Goal: Information Seeking & Learning: Learn about a topic

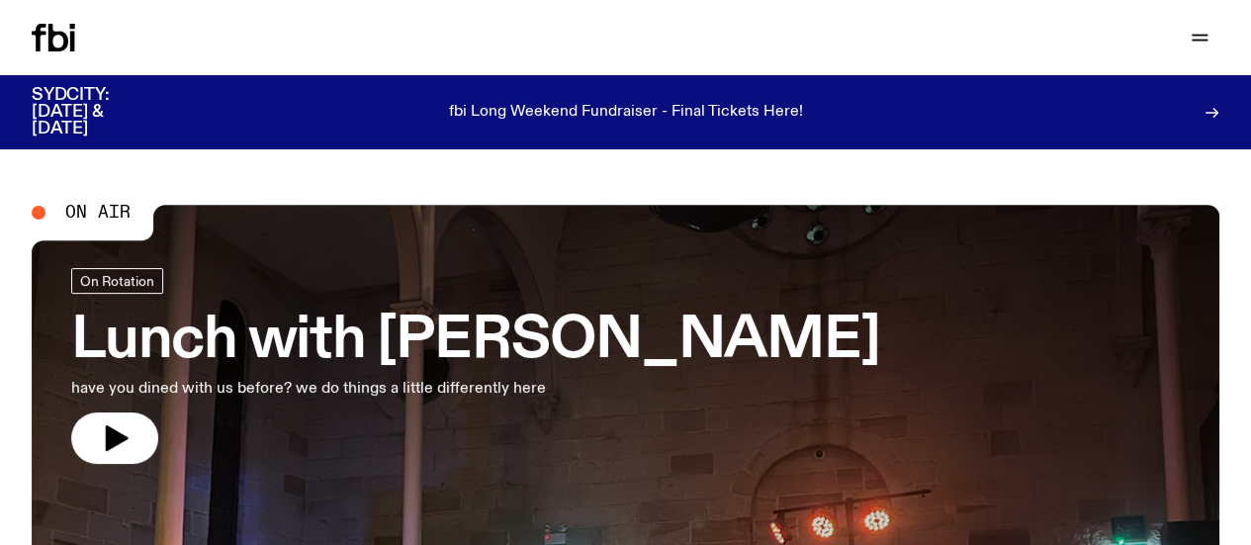
click at [0, 0] on icon "button" at bounding box center [0, 0] width 0 height 0
click at [0, 0] on link "Contact" at bounding box center [0, 0] width 0 height 0
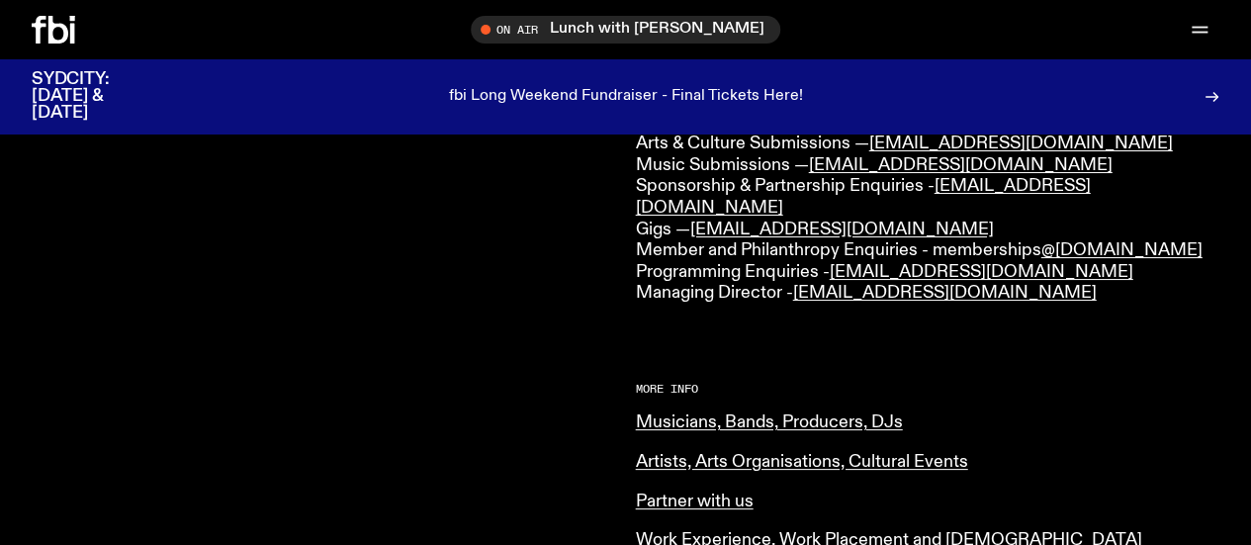
scroll to position [692, 0]
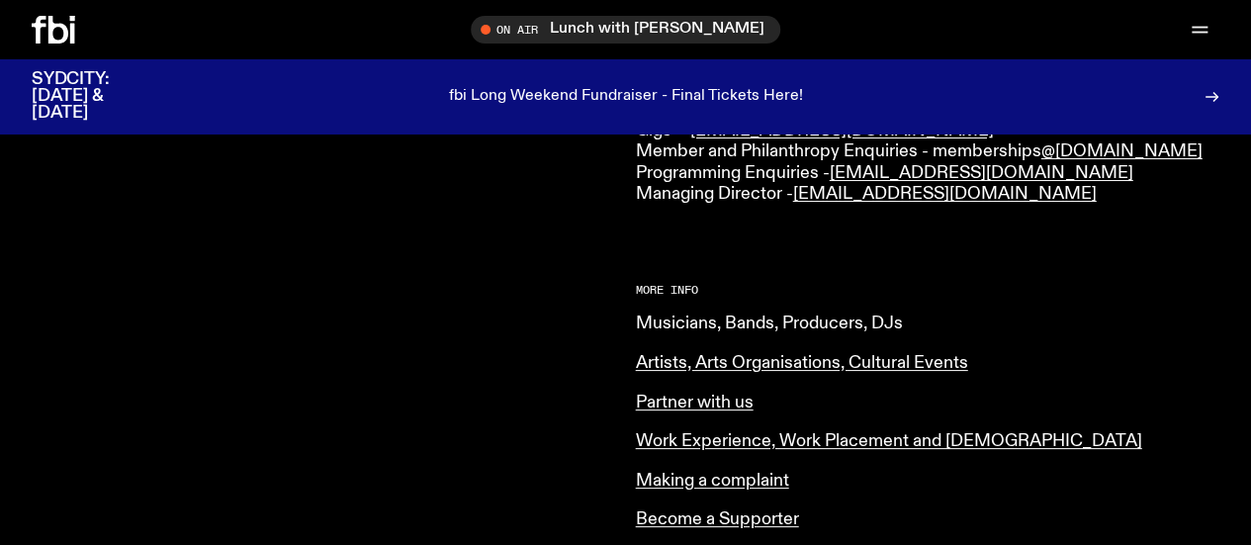
click at [830, 315] on link "Musicians, Bands, Producers, DJs" at bounding box center [769, 324] width 267 height 18
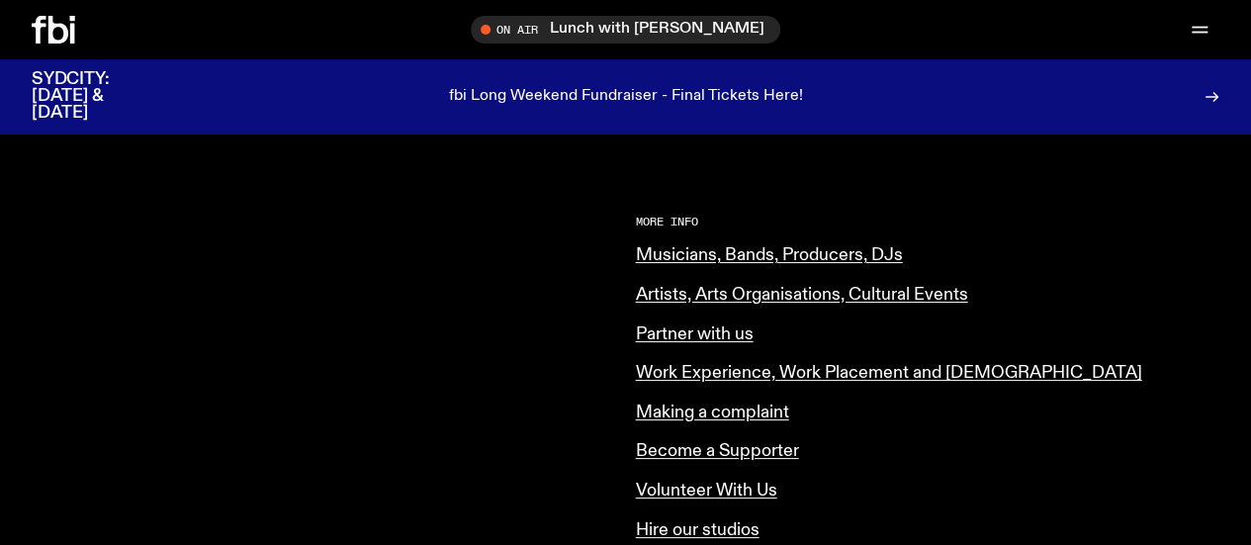
scroll to position [791, 0]
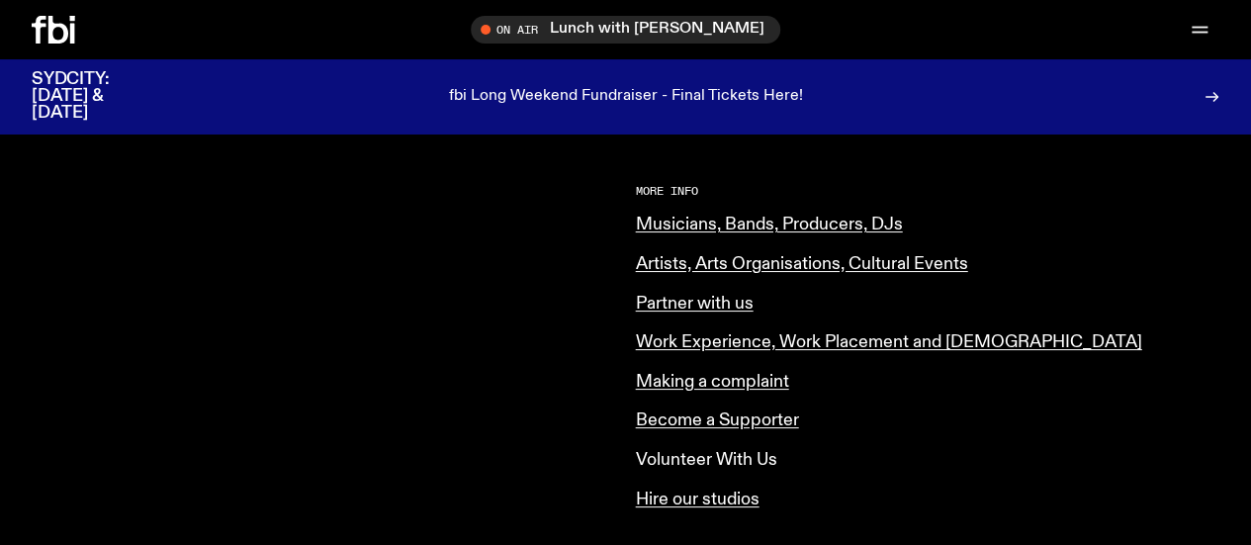
click at [720, 451] on link "Volunteer With Us" at bounding box center [706, 460] width 141 height 18
click at [712, 450] on p "Volunteer With Us" at bounding box center [928, 461] width 585 height 22
click at [712, 451] on link "Volunteer With Us" at bounding box center [706, 460] width 141 height 18
click at [726, 491] on link "Hire our studios" at bounding box center [698, 500] width 124 height 18
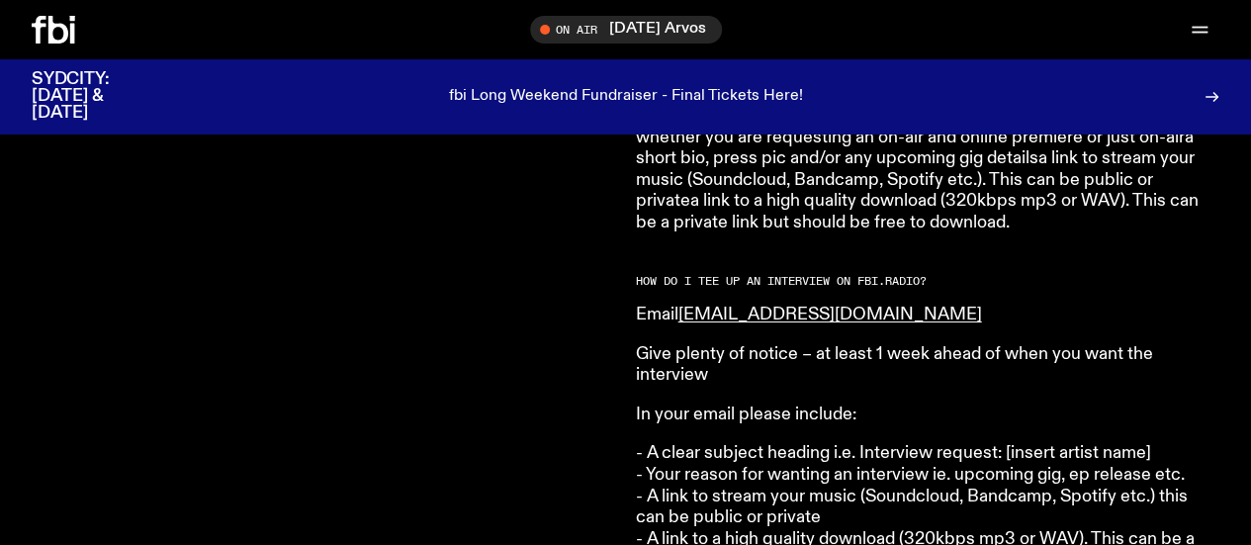
scroll to position [2367, 0]
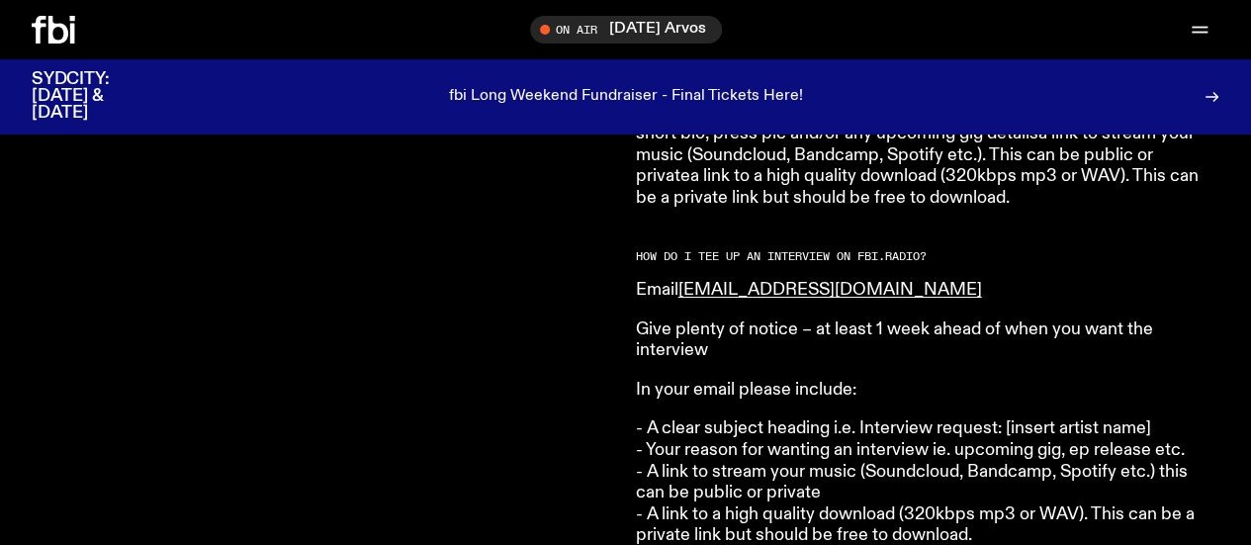
click at [120, 341] on div "Are you a musician, in a band, a producer, or DJ and want to send us your stuff?" at bounding box center [324, 94] width 585 height 3260
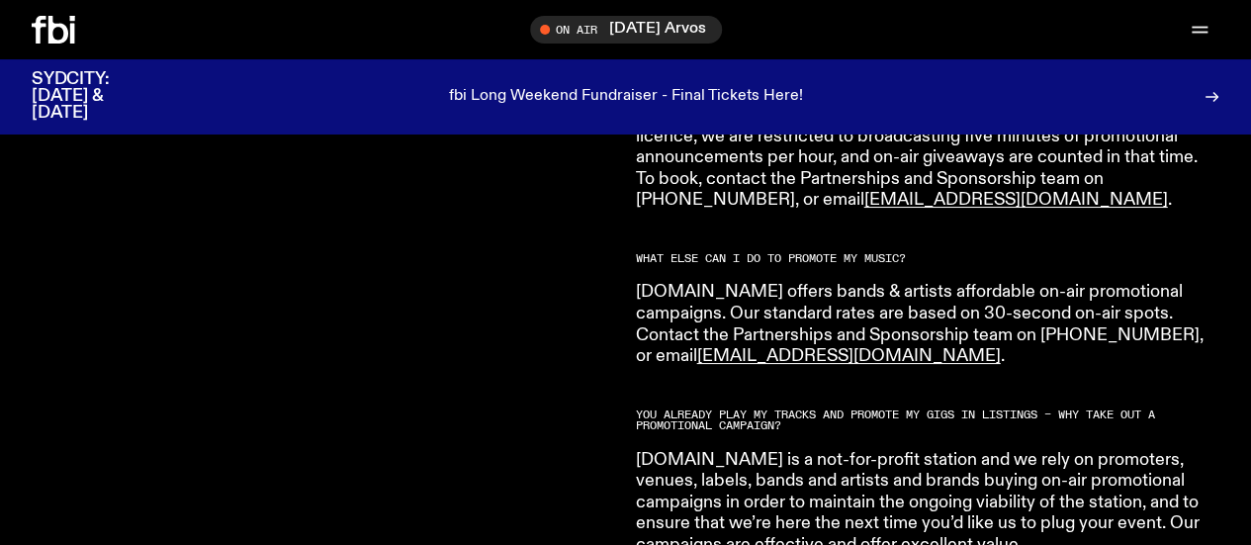
scroll to position [3455, 0]
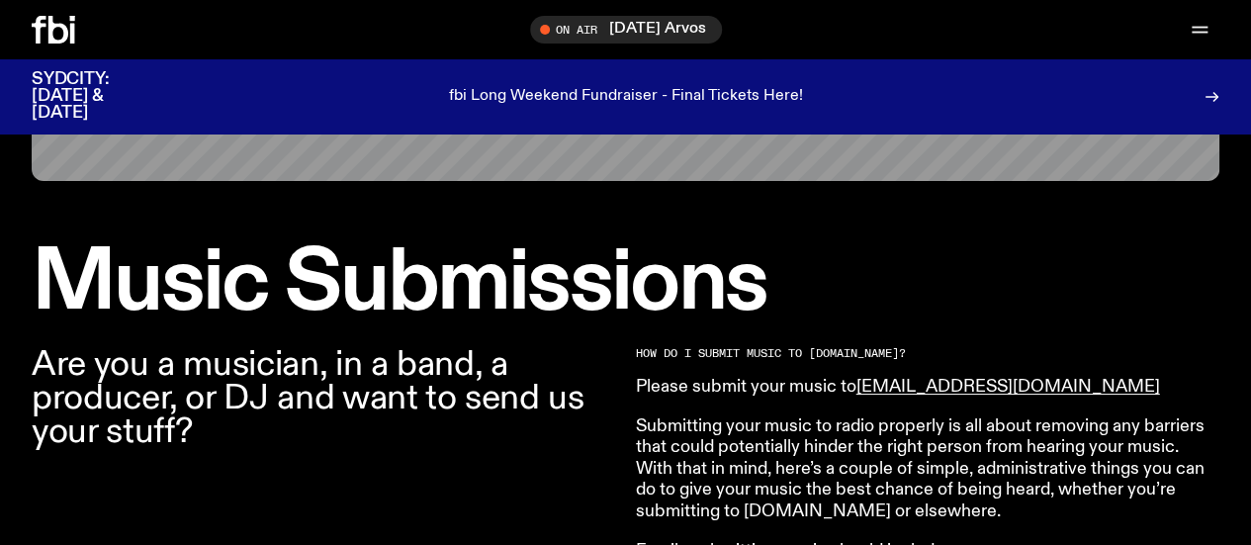
scroll to position [483, 0]
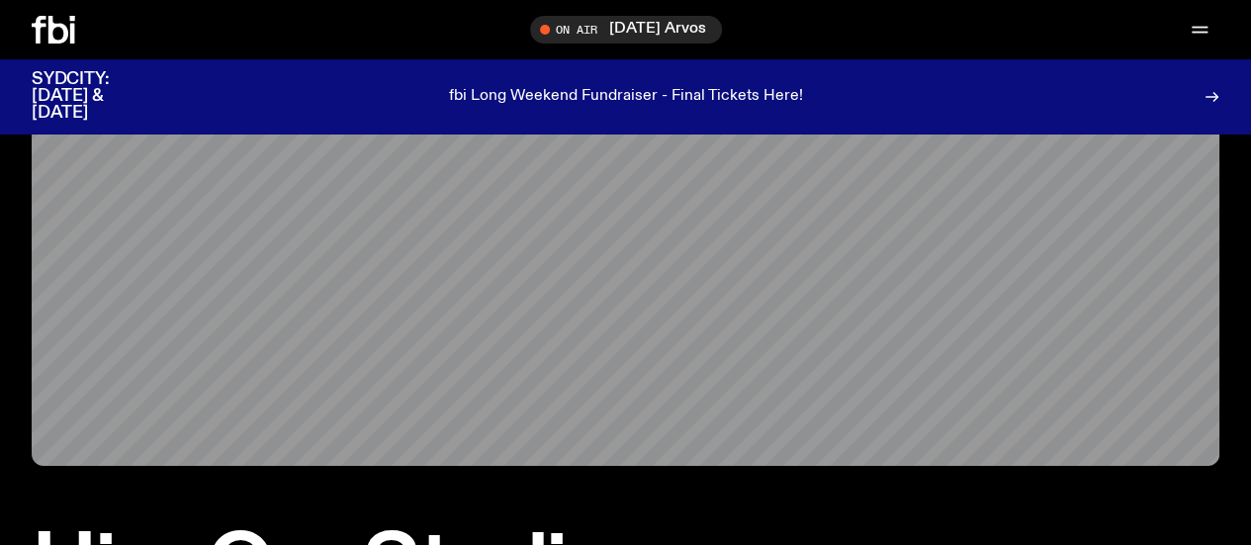
scroll to position [183, 0]
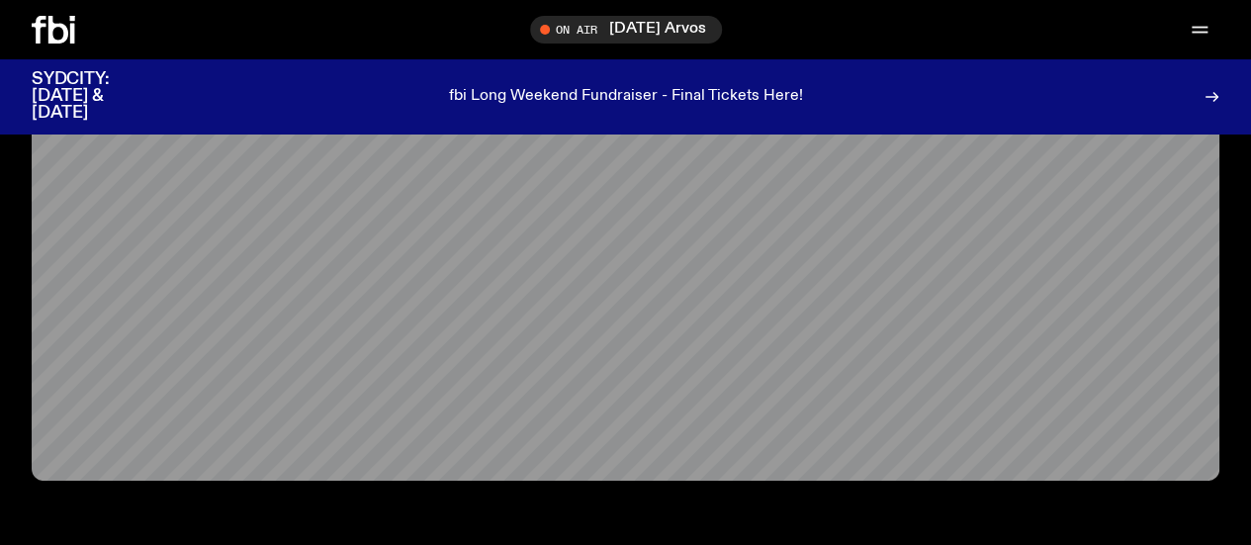
click at [406, 13] on div "Schedule Explore Read Volunteer Newsletter On Air Wednesday Arvos Tune in live …" at bounding box center [625, 29] width 1251 height 59
click at [0, 0] on link "Volunteer" at bounding box center [0, 0] width 0 height 0
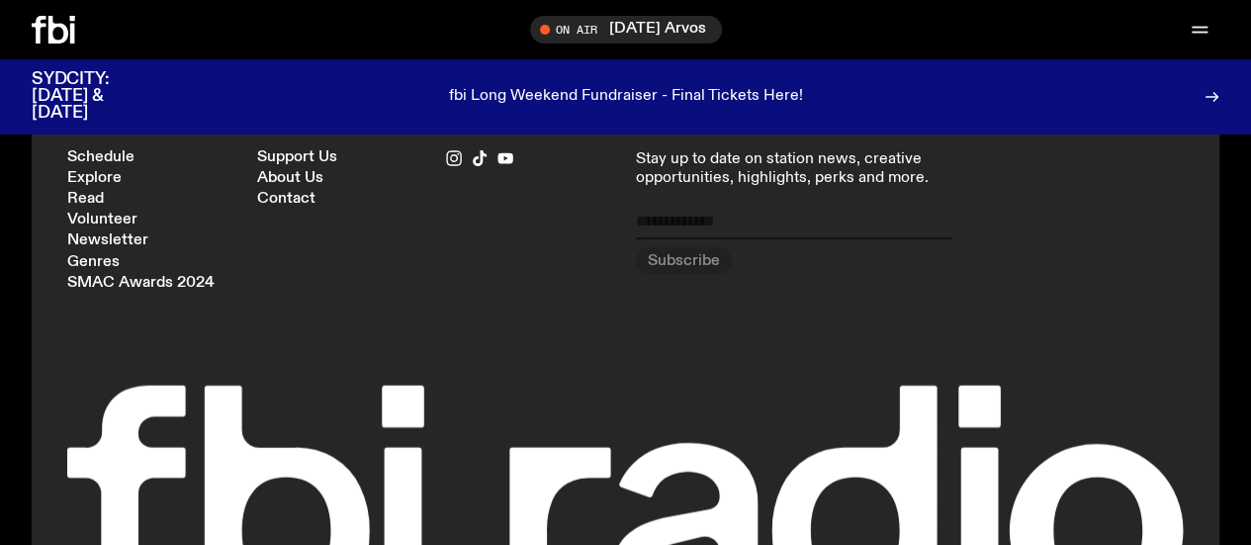
scroll to position [1935, 0]
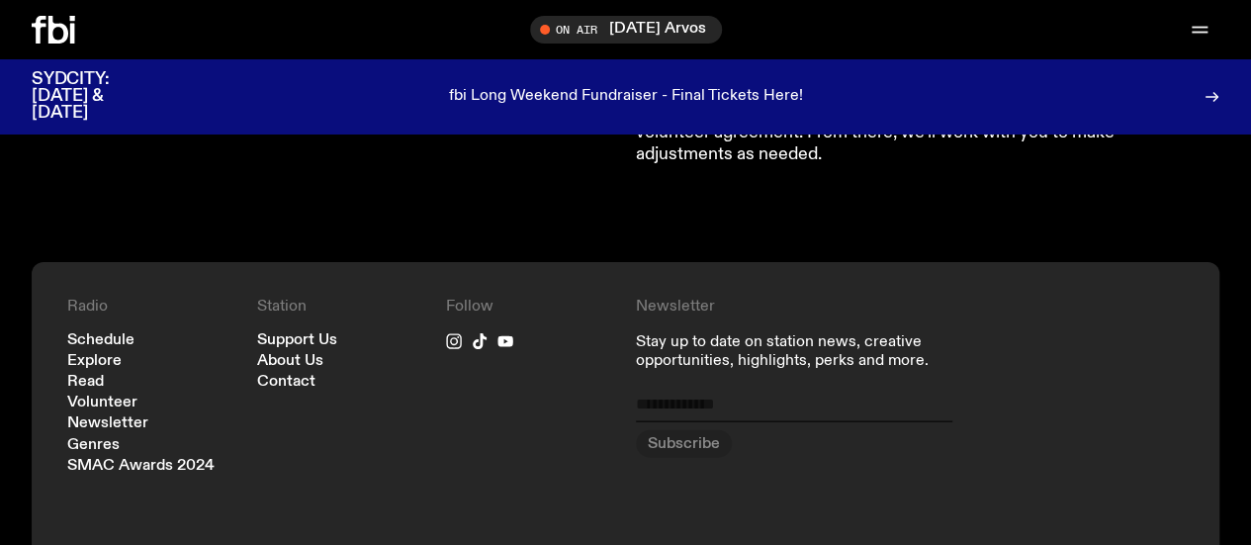
click at [110, 327] on div "Radio Schedule Explore Read Volunteer Newsletter Genres SMAC Awards 2024" at bounding box center [152, 386] width 170 height 176
click at [114, 339] on link "Schedule" at bounding box center [100, 340] width 67 height 15
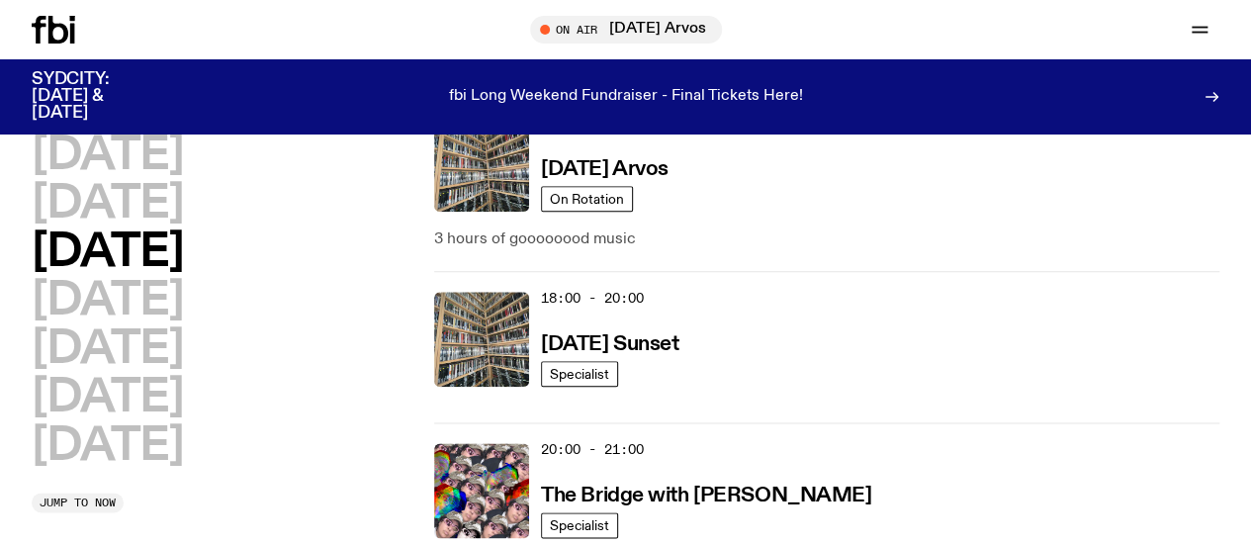
scroll to position [1088, 0]
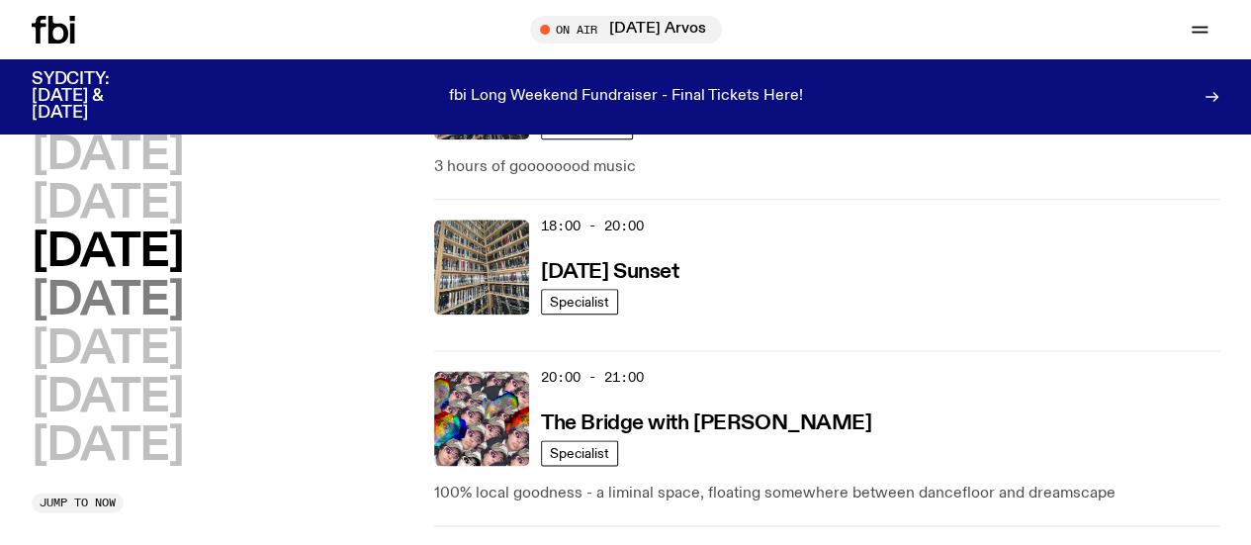
drag, startPoint x: 200, startPoint y: 209, endPoint x: 105, endPoint y: 203, distance: 95.2
click at [105, 279] on h2 "Thursday" at bounding box center [107, 301] width 151 height 45
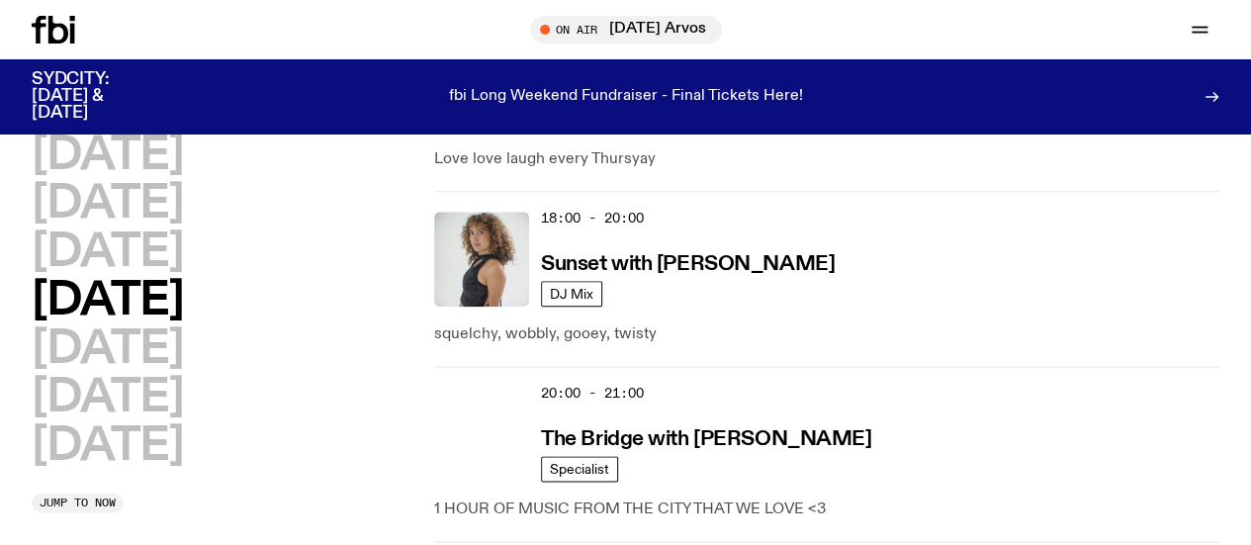
scroll to position [1144, 0]
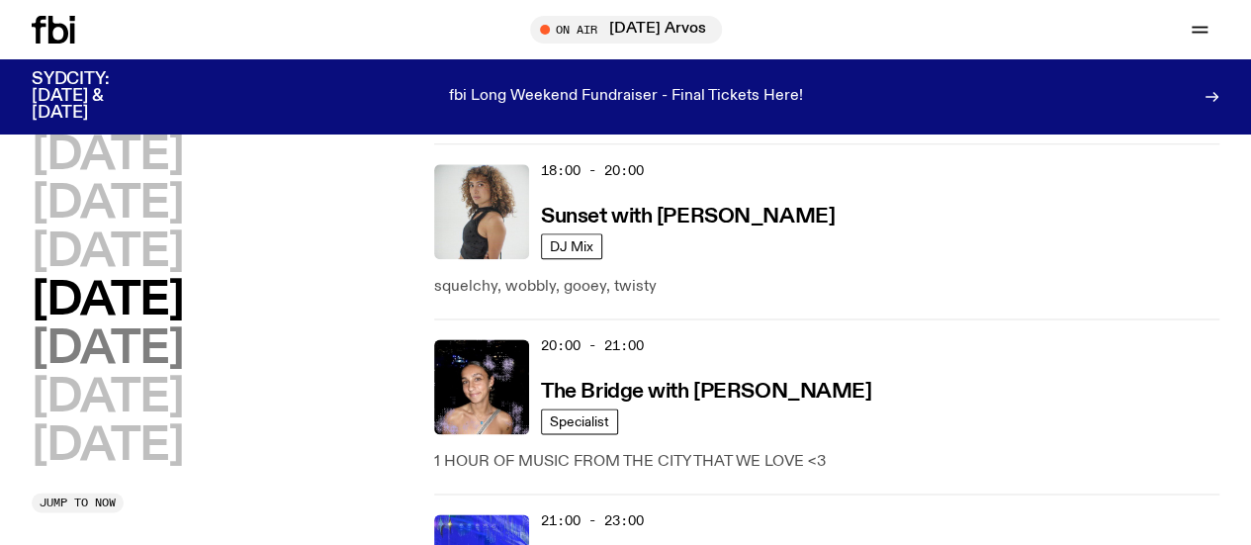
click at [152, 327] on h2 "Friday" at bounding box center [107, 349] width 151 height 45
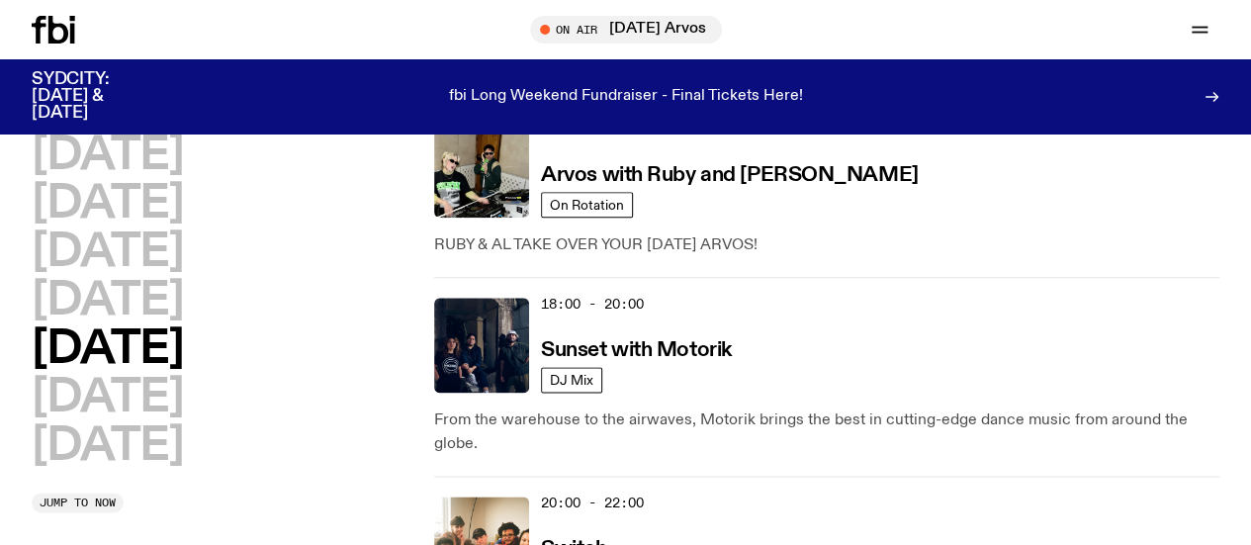
scroll to position [1088, 0]
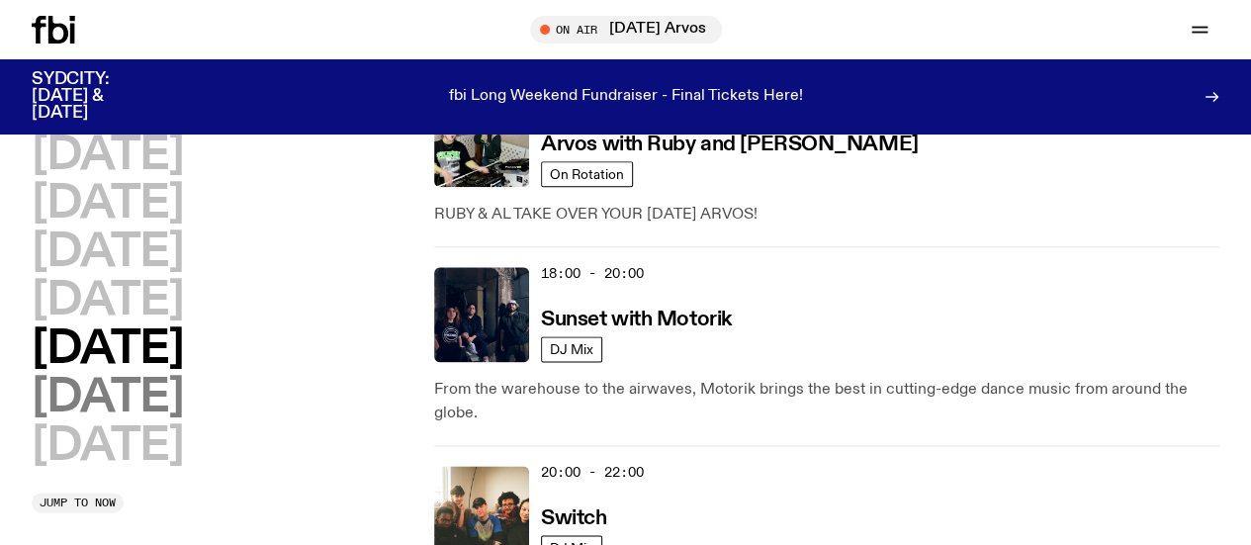
click at [156, 376] on h2 "Saturday" at bounding box center [107, 398] width 151 height 45
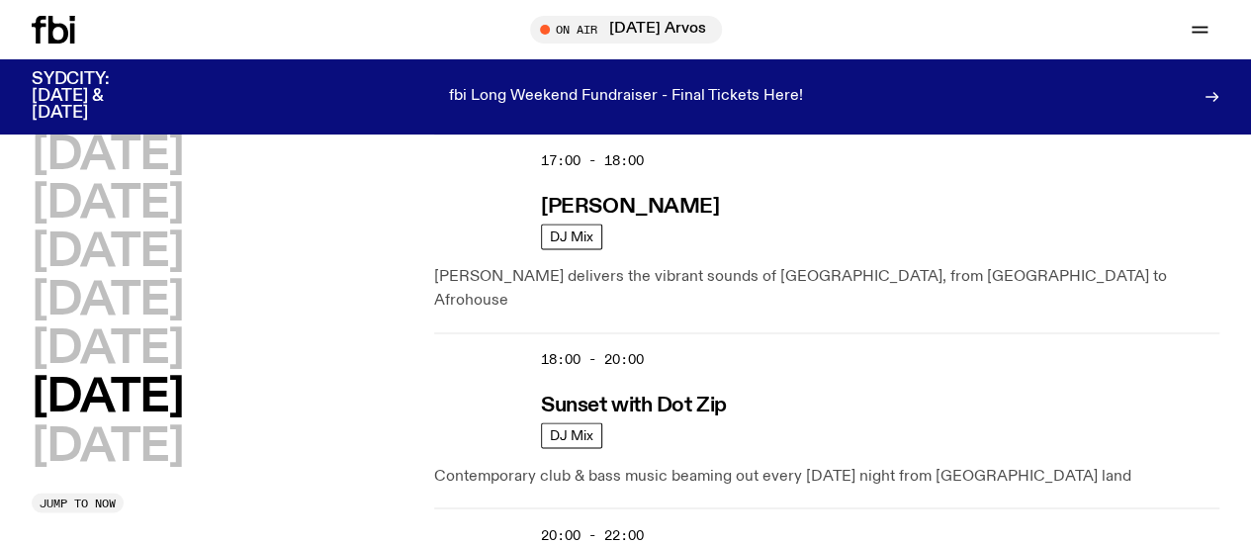
scroll to position [1480, 0]
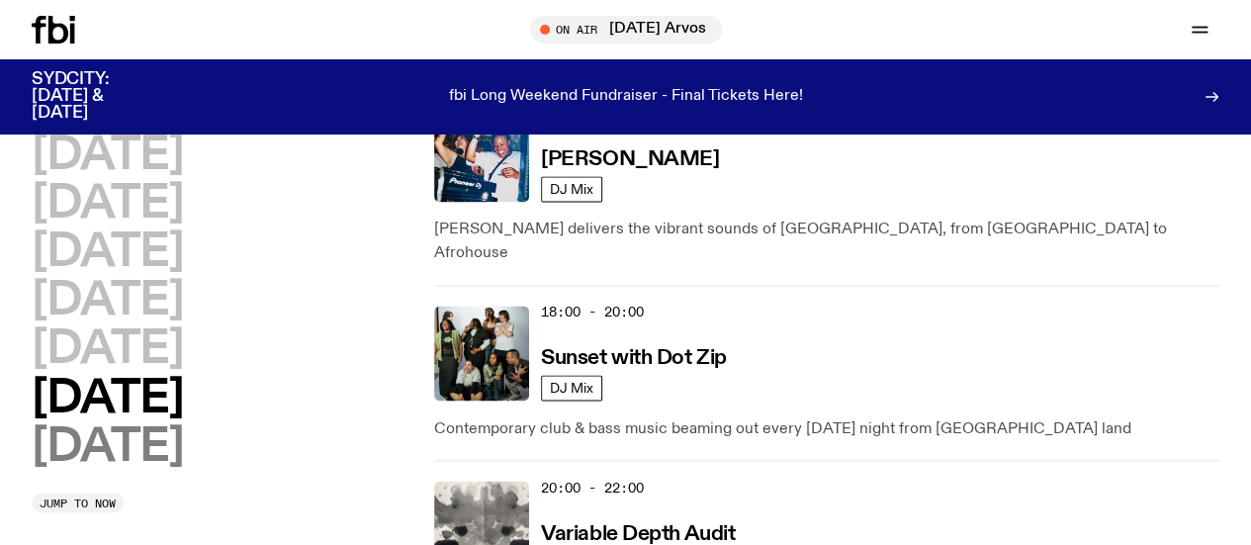
click at [124, 424] on h2 "Sunday" at bounding box center [107, 446] width 151 height 45
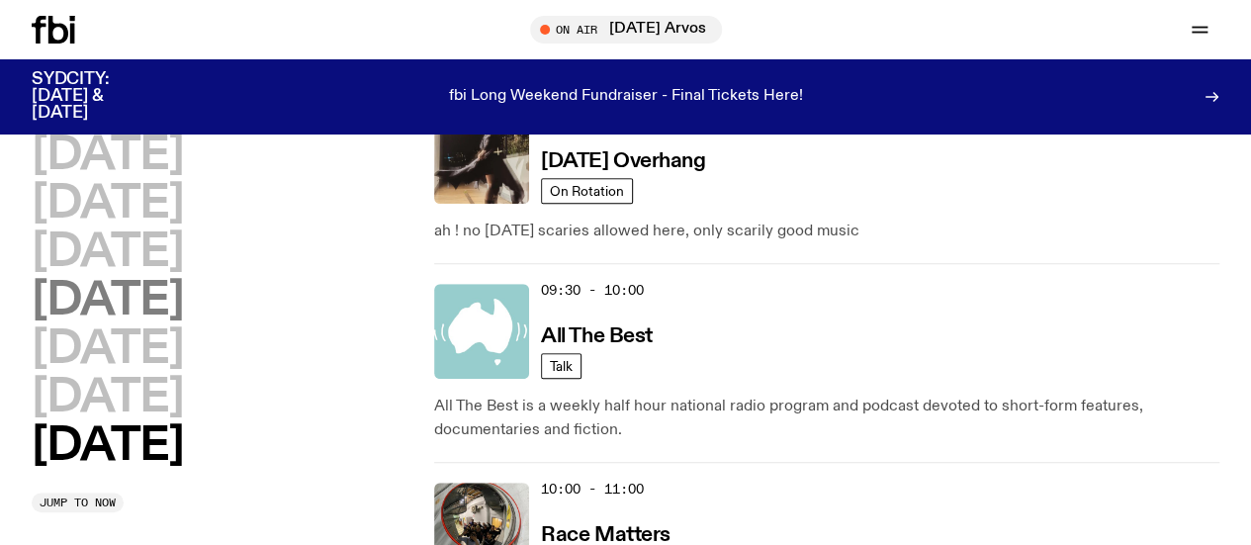
scroll to position [0, 0]
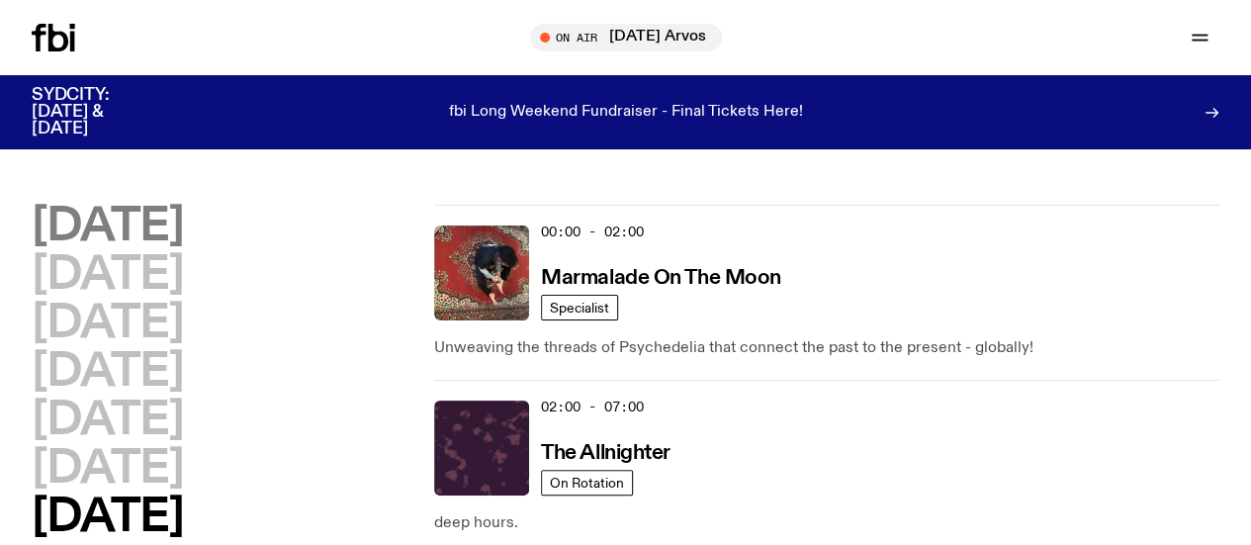
click at [156, 219] on h2 "Monday" at bounding box center [107, 227] width 151 height 45
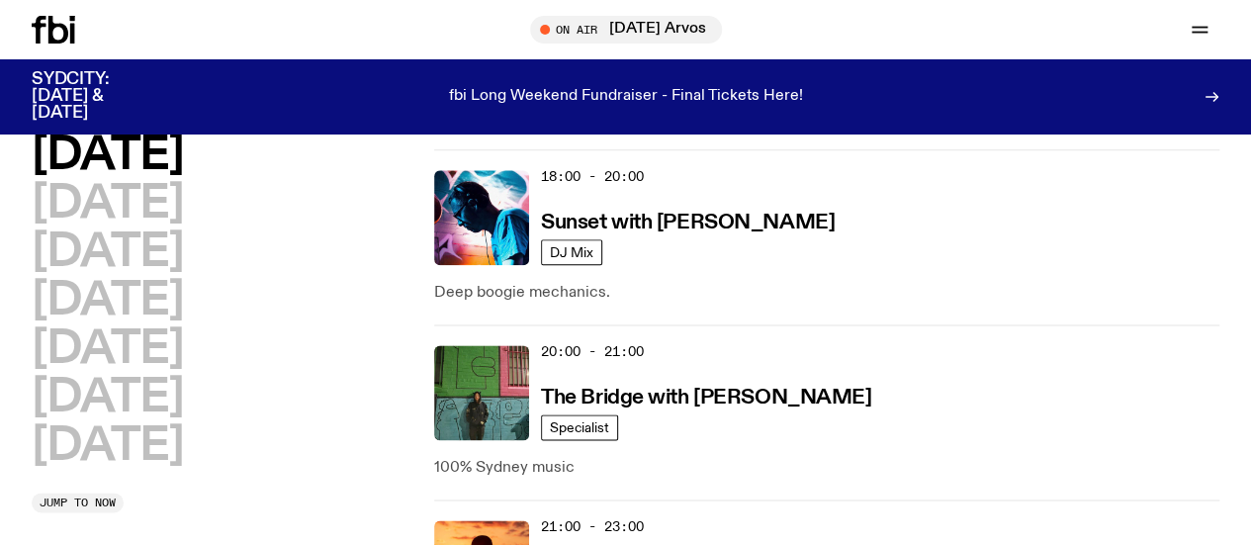
scroll to position [1242, 0]
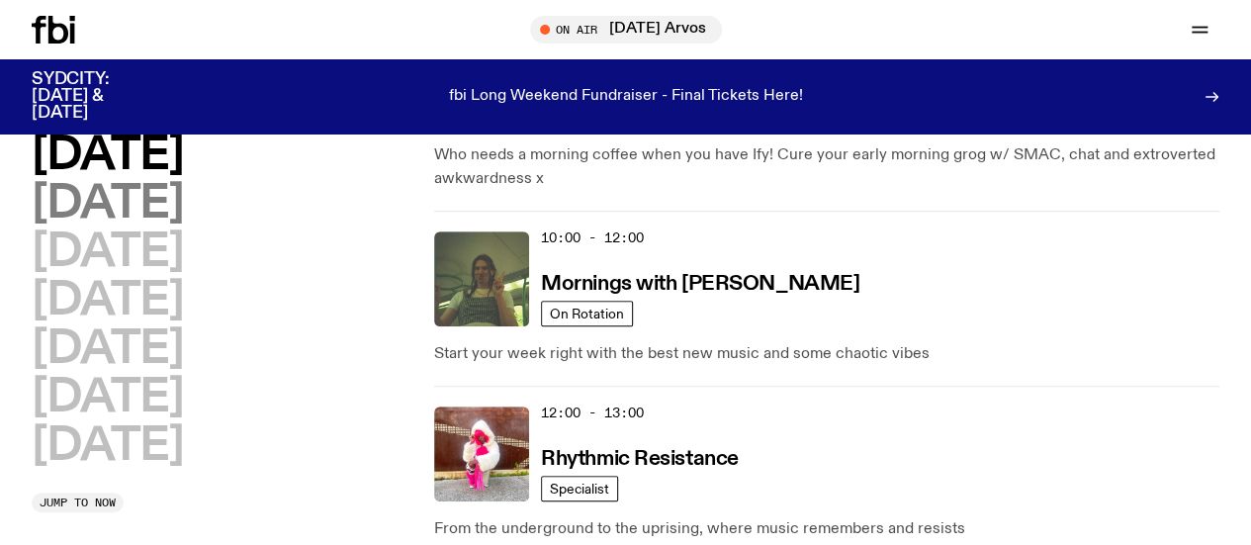
click at [174, 227] on h2 "Tuesday" at bounding box center [107, 204] width 151 height 45
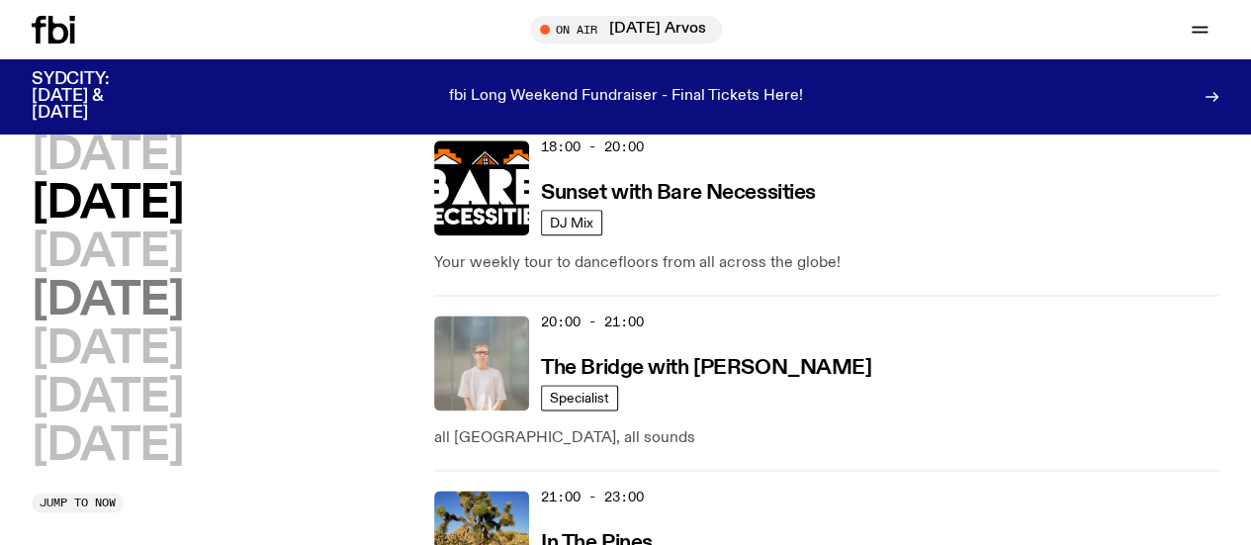
scroll to position [847, 0]
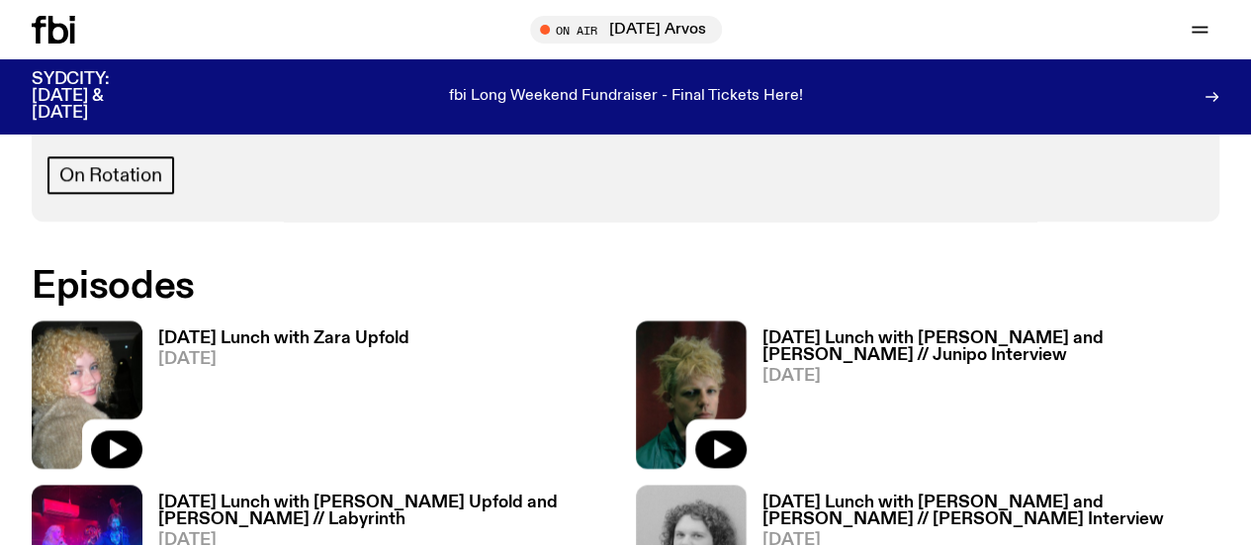
scroll to position [875, 0]
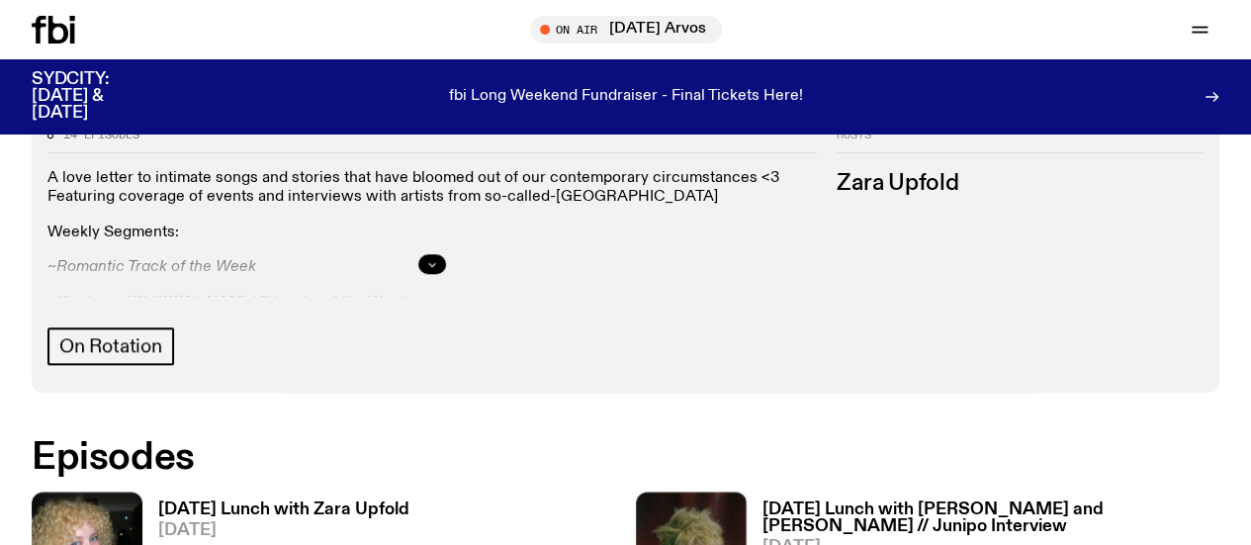
click at [446, 274] on button "button" at bounding box center [432, 264] width 28 height 20
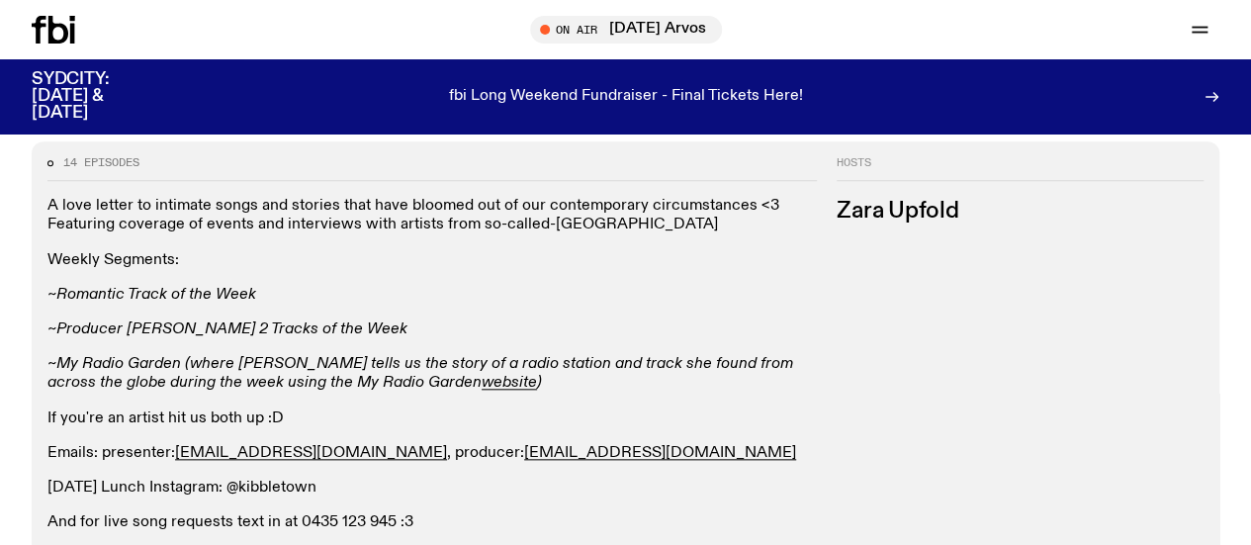
scroll to position [974, 0]
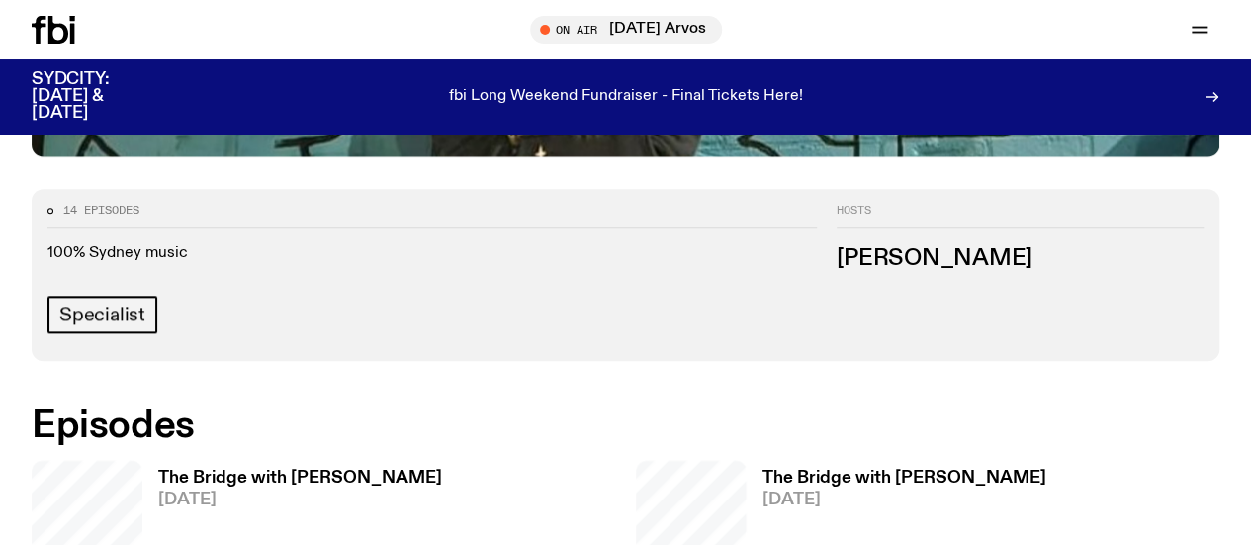
scroll to position [977, 0]
